Goal: Check status: Check status

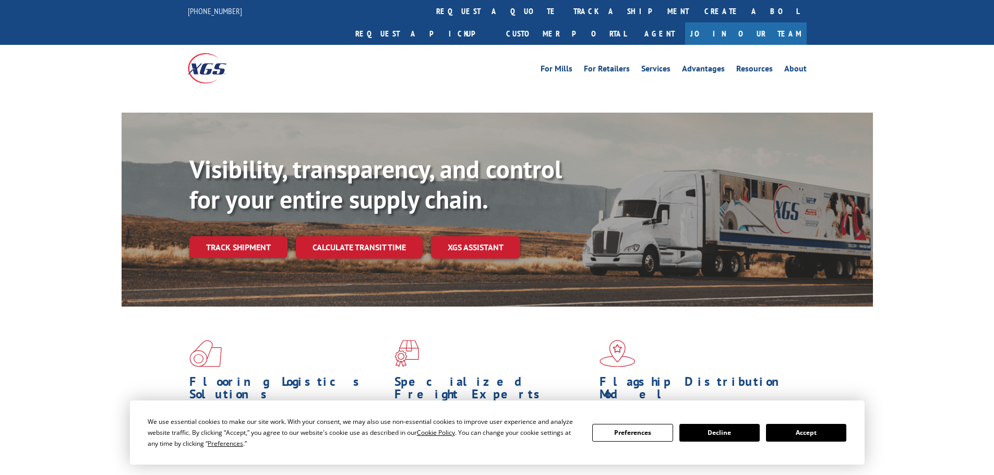
click at [814, 433] on button "Accept" at bounding box center [806, 433] width 80 height 18
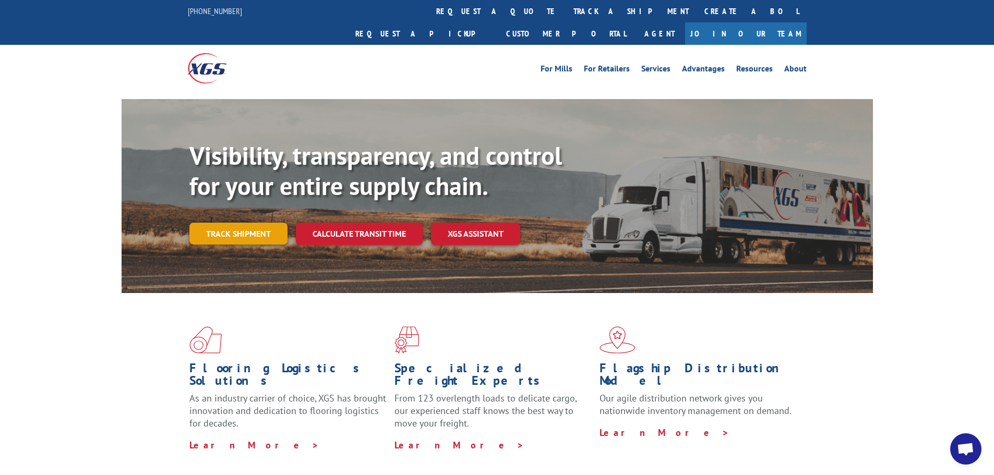
click at [228, 223] on link "Track shipment" at bounding box center [238, 234] width 98 height 22
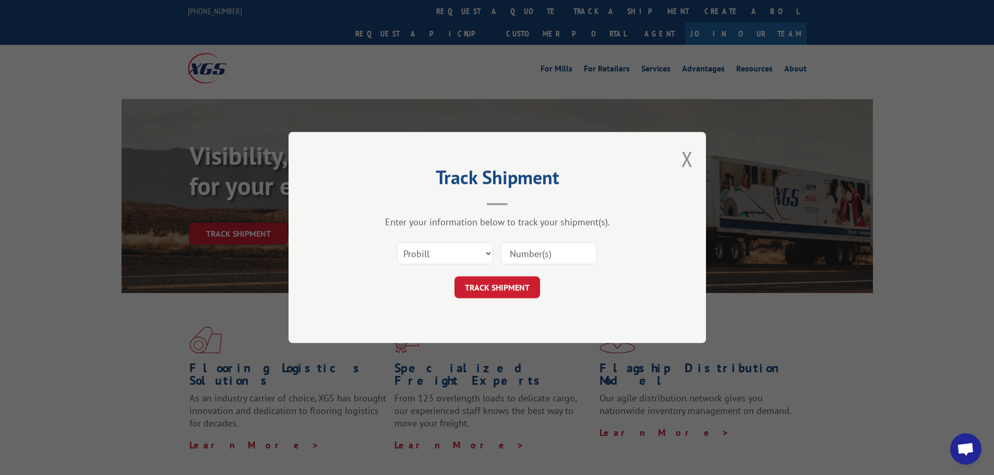
click at [561, 257] on input at bounding box center [549, 254] width 96 height 22
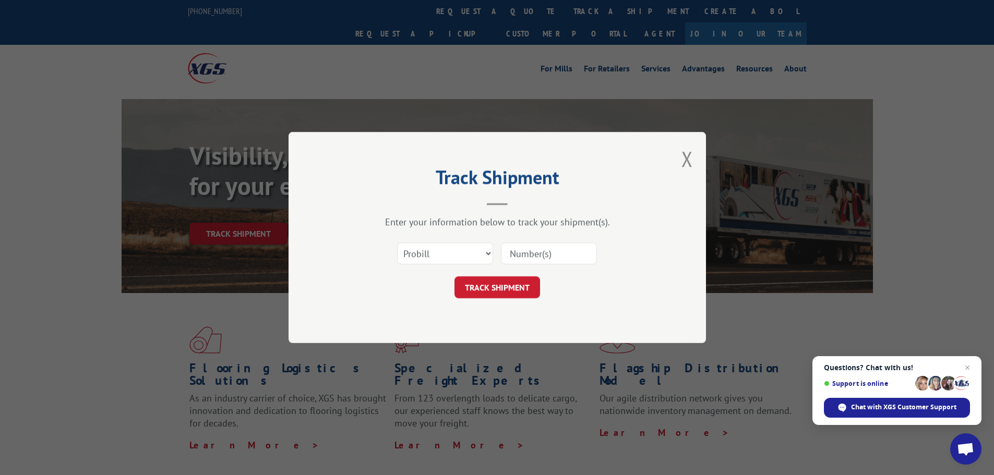
paste input "439446660"
type input "439446660"
click at [517, 290] on button "TRACK SHIPMENT" at bounding box center [497, 287] width 86 height 22
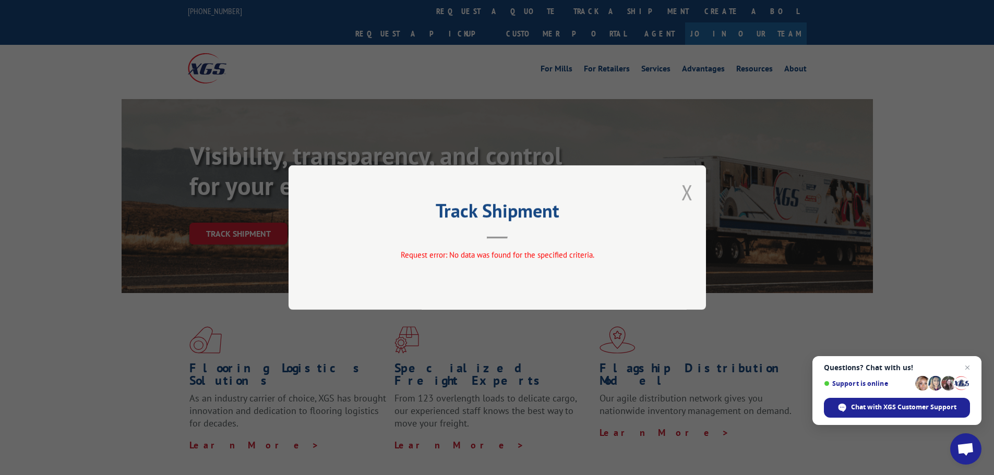
click at [686, 190] on button "Close modal" at bounding box center [686, 192] width 11 height 28
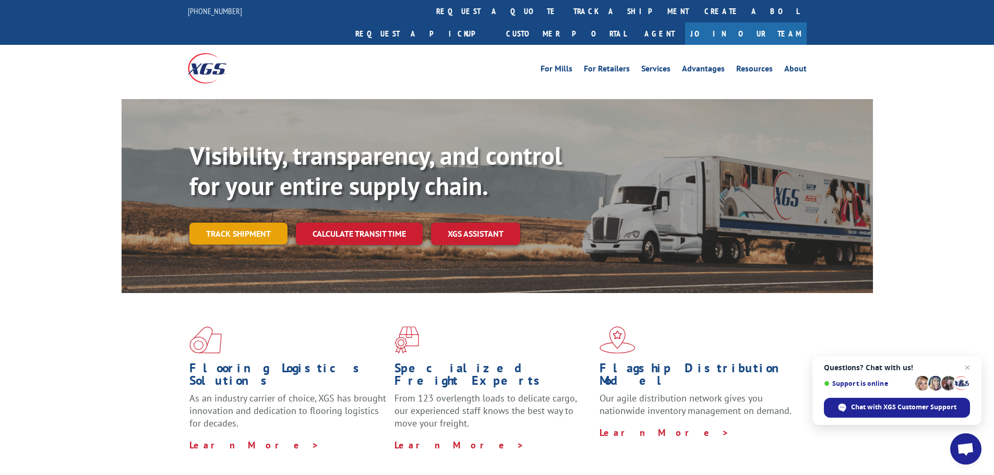
click at [246, 223] on link "Track shipment" at bounding box center [238, 234] width 98 height 22
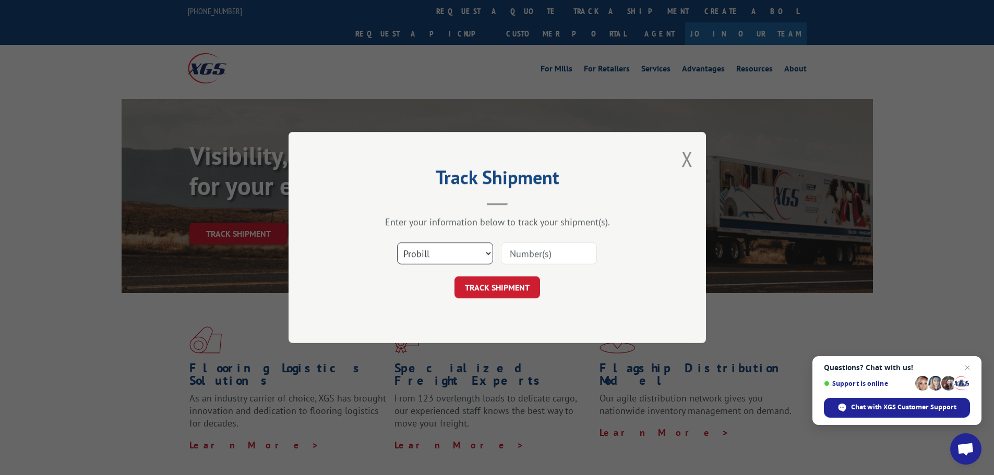
click at [434, 258] on select "Select category... Probill BOL PO" at bounding box center [445, 254] width 96 height 22
select select "bol"
click at [397, 243] on select "Select category... Probill BOL PO" at bounding box center [445, 254] width 96 height 22
click at [541, 254] on input at bounding box center [549, 254] width 96 height 22
paste input "6761494"
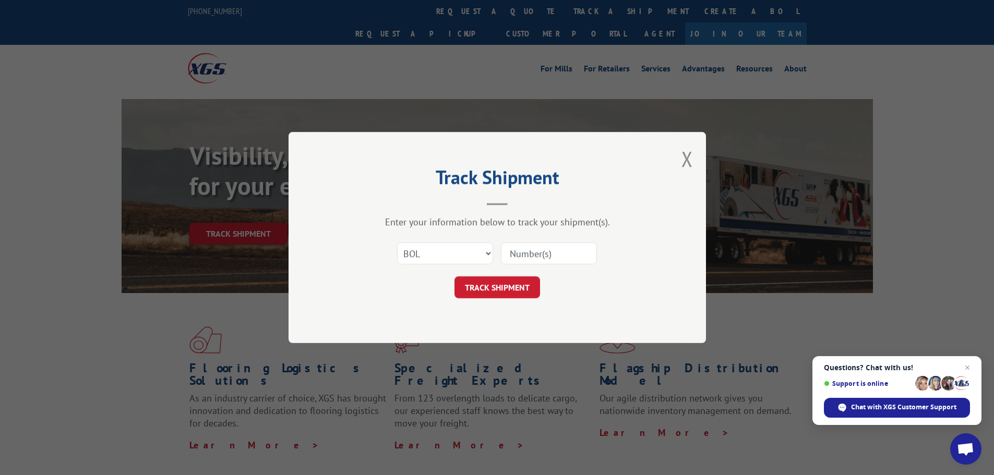
type input "6761494"
click button "TRACK SHIPMENT" at bounding box center [497, 287] width 86 height 22
